Goal: Transaction & Acquisition: Purchase product/service

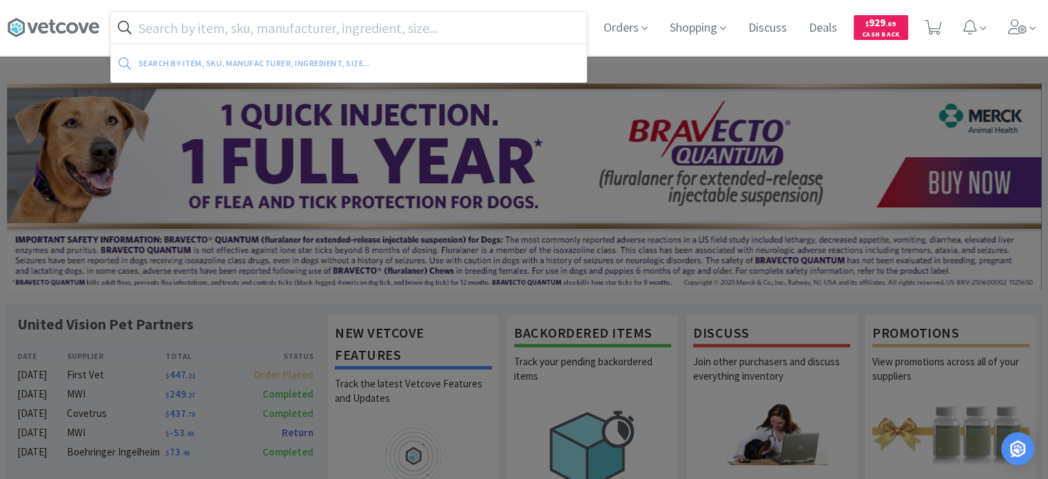
click at [265, 32] on input "text" at bounding box center [349, 28] width 476 height 32
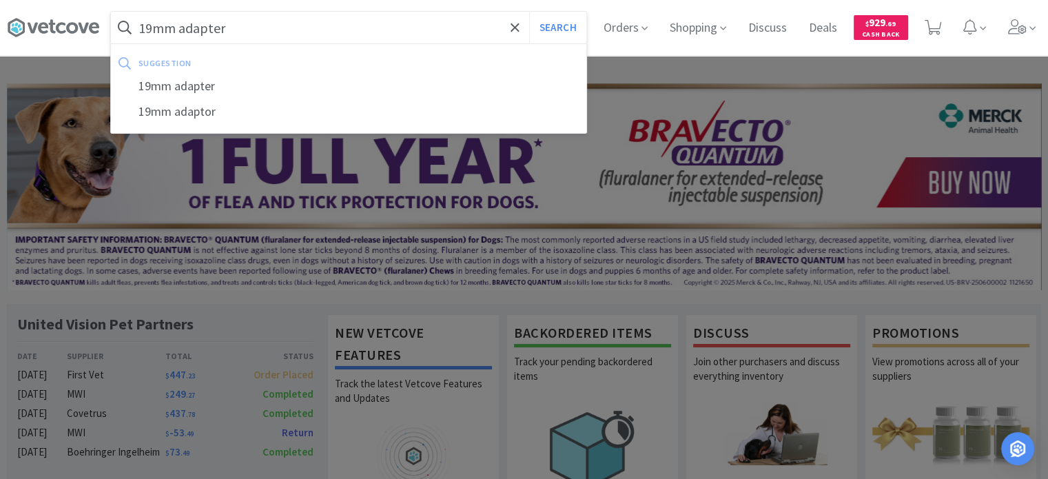
type input "19mm adapter"
click at [529, 12] on button "Search" at bounding box center [557, 28] width 57 height 32
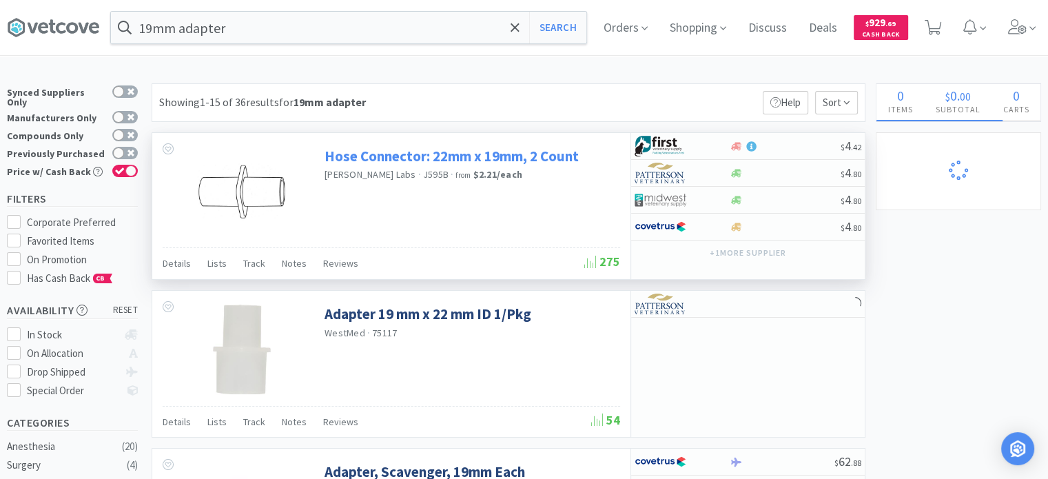
select select "1"
select select "2"
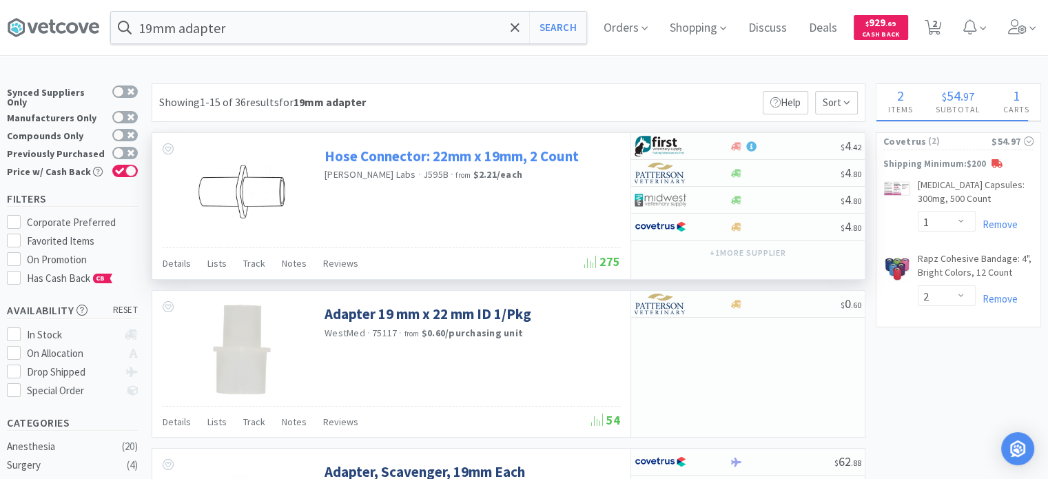
click at [383, 157] on link "Hose Connector: 22mm x 19mm, 2 Count" at bounding box center [452, 156] width 254 height 19
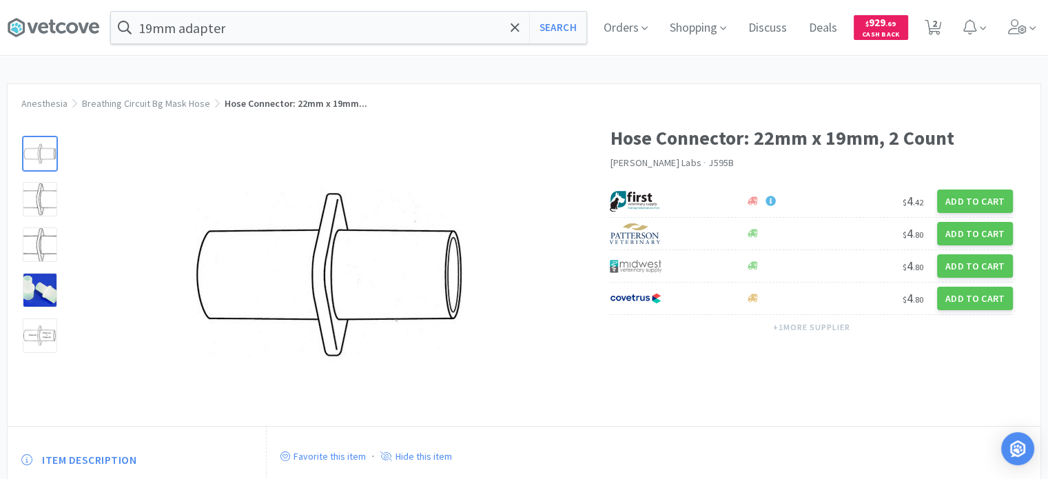
select select "1"
select select "2"
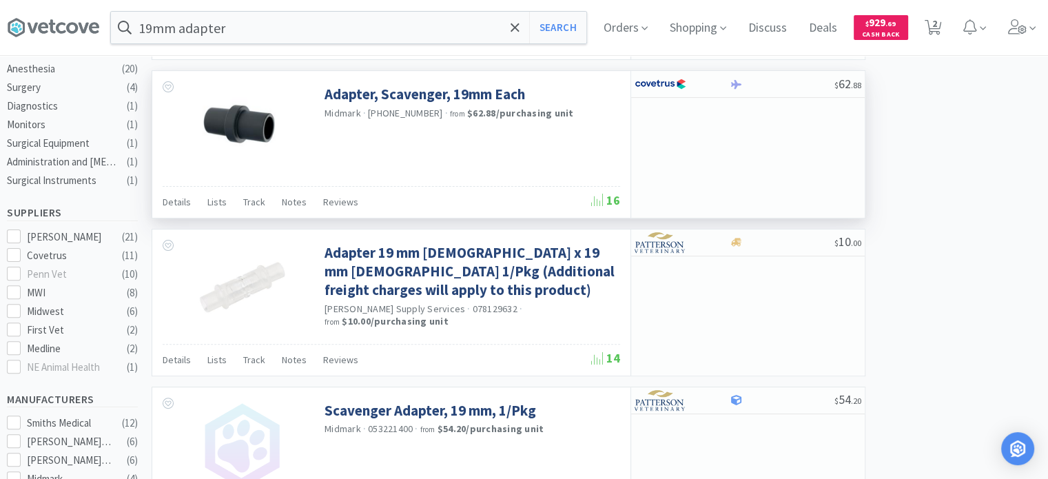
scroll to position [345, 0]
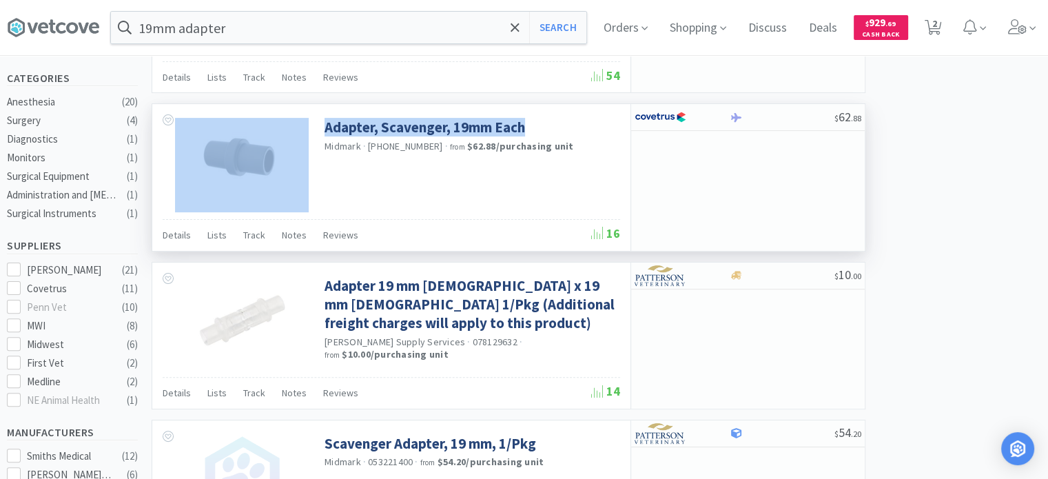
drag, startPoint x: 533, startPoint y: 121, endPoint x: 318, endPoint y: 125, distance: 215.1
click at [318, 125] on div "Adapter, Scavenger, 19mm Each Midmark · [PHONE_NUMBER] · from $62.88 / purchasi…" at bounding box center [391, 161] width 478 height 114
copy div "Adapter, Scavenger, 19mm Each"
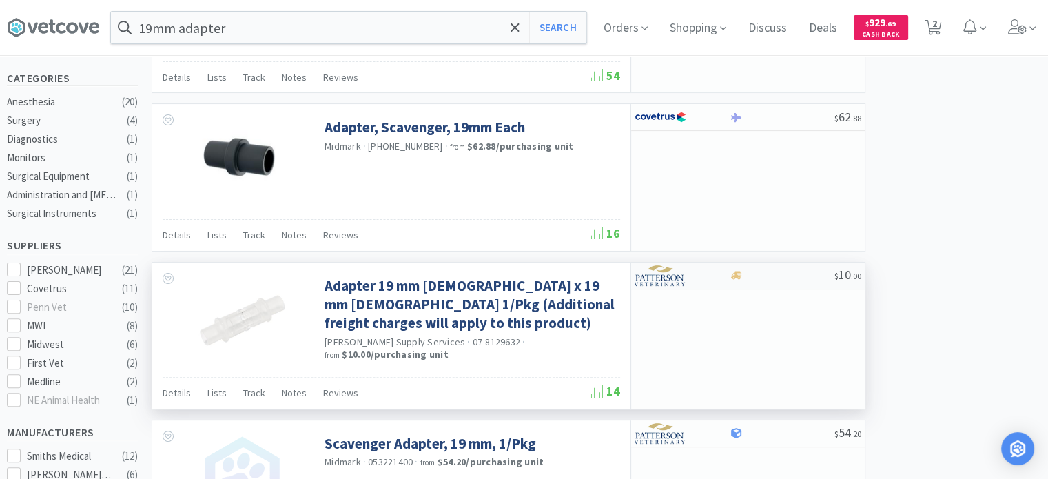
click at [862, 263] on div "$ 10 . 00" at bounding box center [748, 276] width 234 height 27
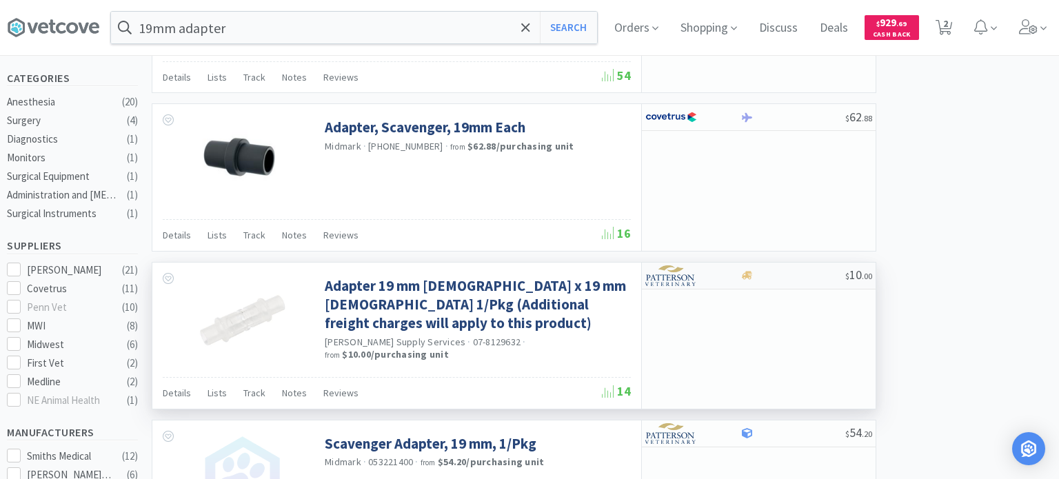
select select "1"
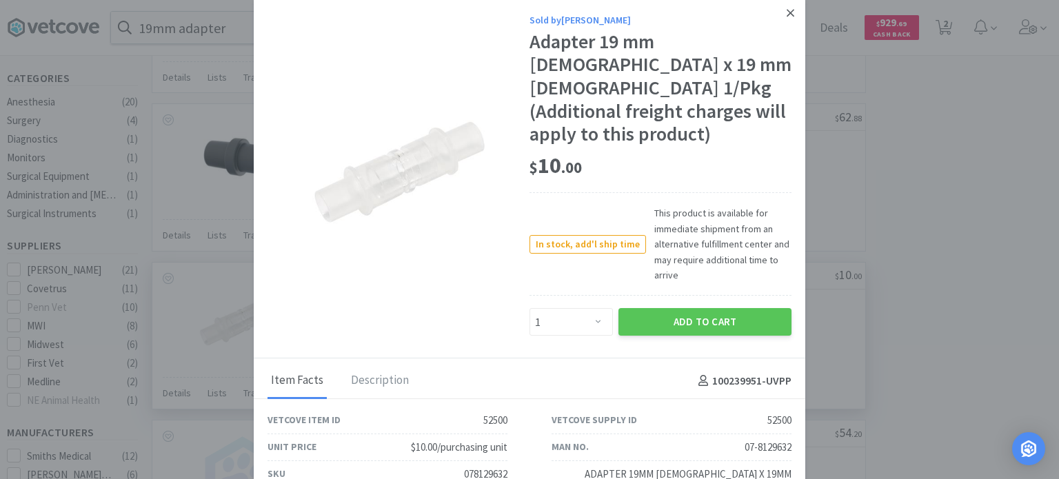
click at [788, 10] on link at bounding box center [790, 14] width 24 height 30
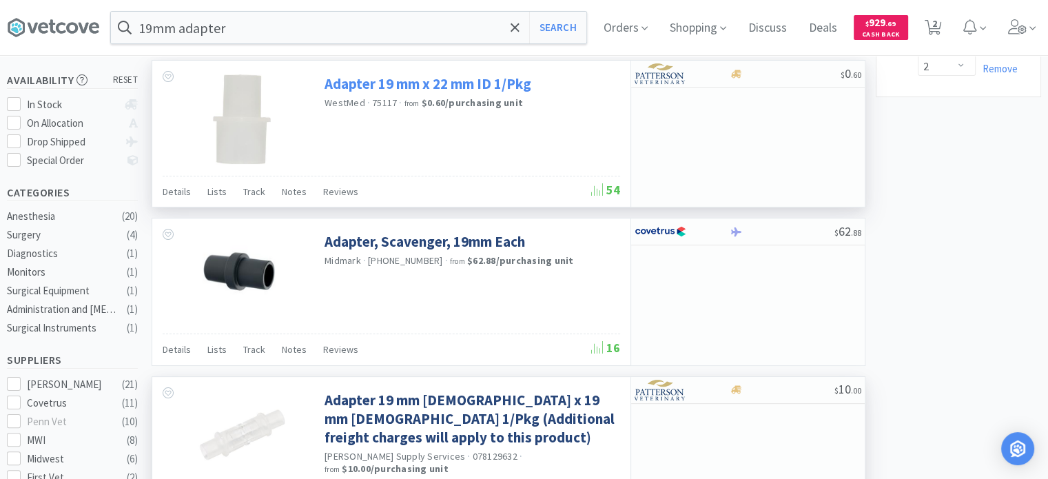
scroll to position [207, 0]
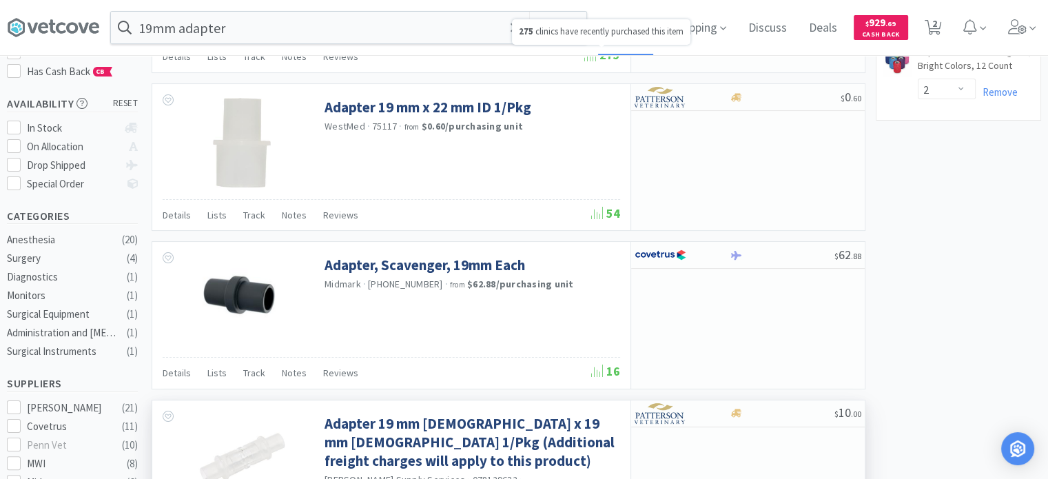
click at [649, 17] on span "Orders" at bounding box center [625, 27] width 55 height 55
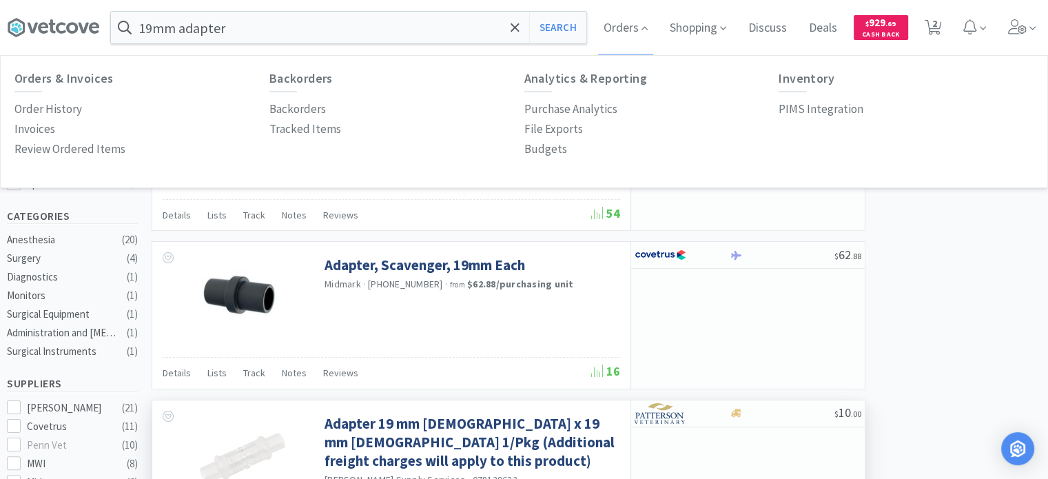
click at [206, 46] on div "19mm adapter Search Orders Orders & Invoices Order History Invoices Review Orde…" at bounding box center [524, 27] width 1035 height 55
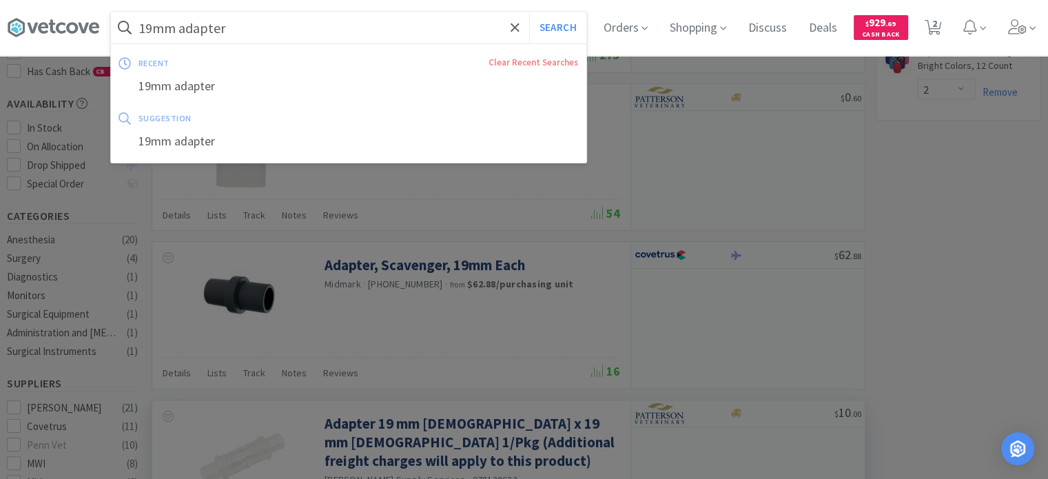
click at [242, 32] on input "19mm adapter" at bounding box center [349, 28] width 476 height 32
paste input "384986"
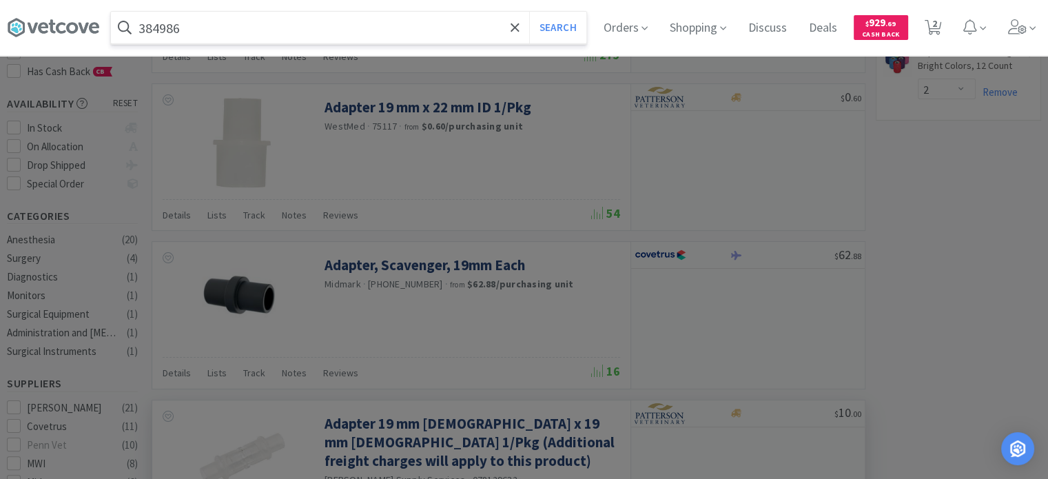
click at [529, 12] on button "Search" at bounding box center [557, 28] width 57 height 32
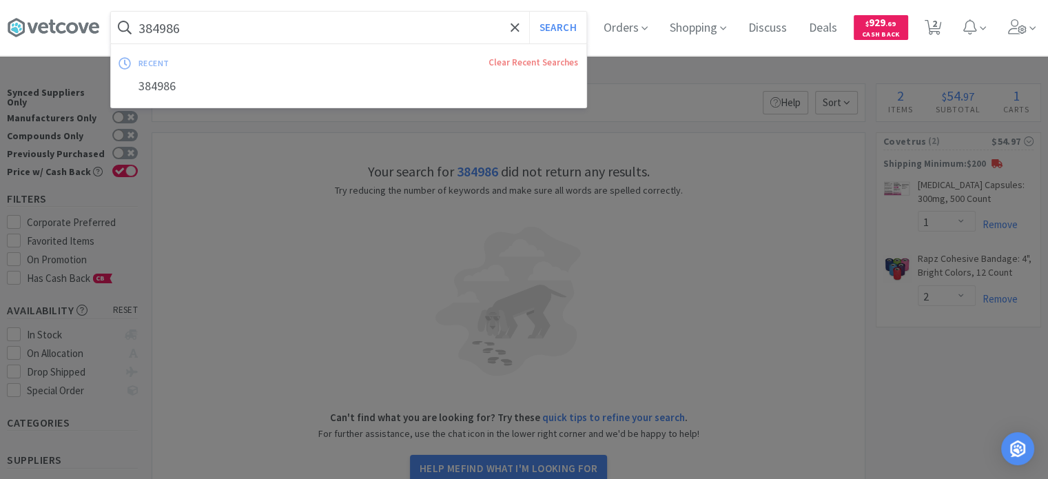
click at [357, 24] on input "384986" at bounding box center [349, 28] width 476 height 32
paste input "19MM ADAPT, SCAVENGER"
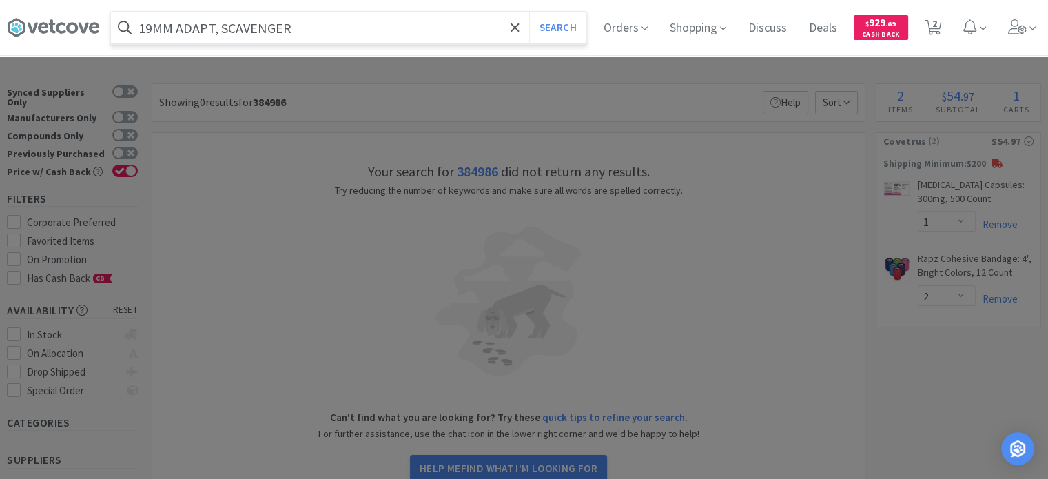
type input "19MM ADAPT, SCAVENGER"
click at [529, 12] on button "Search" at bounding box center [557, 28] width 57 height 32
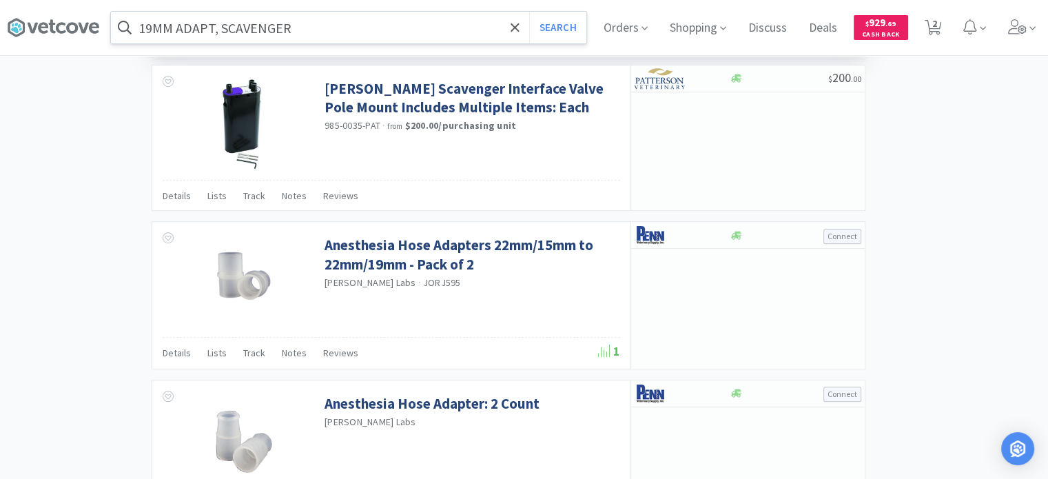
scroll to position [896, 0]
